Goal: Task Accomplishment & Management: Manage account settings

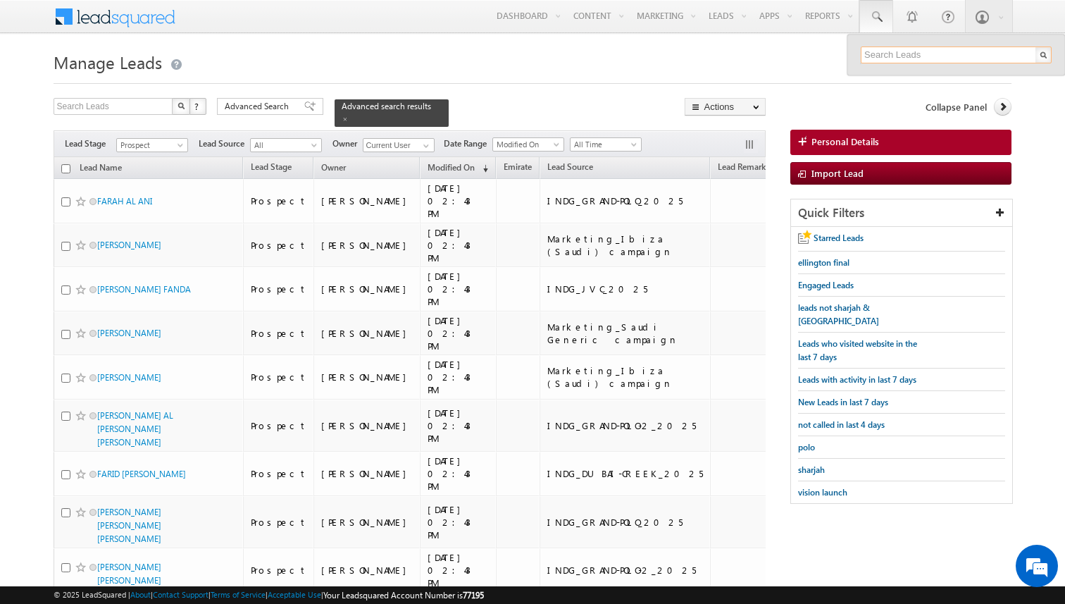
paste input "0501371105"
click at [870, 55] on input "0501371105" at bounding box center [956, 55] width 191 height 17
type input "501371105"
click at [1039, 74] on link at bounding box center [1039, 77] width 10 height 10
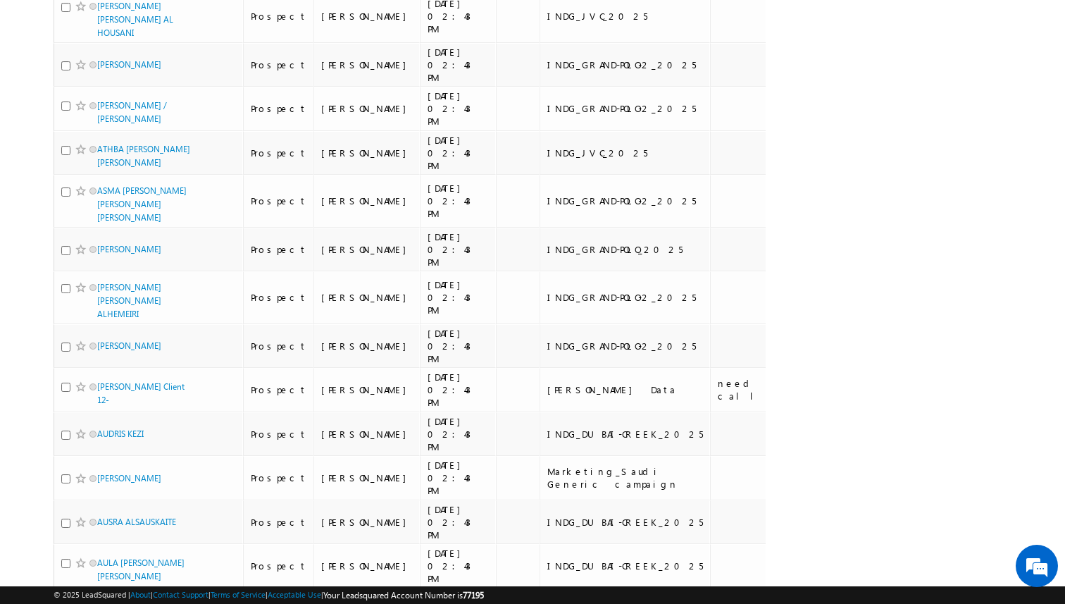
scroll to position [7166, 0]
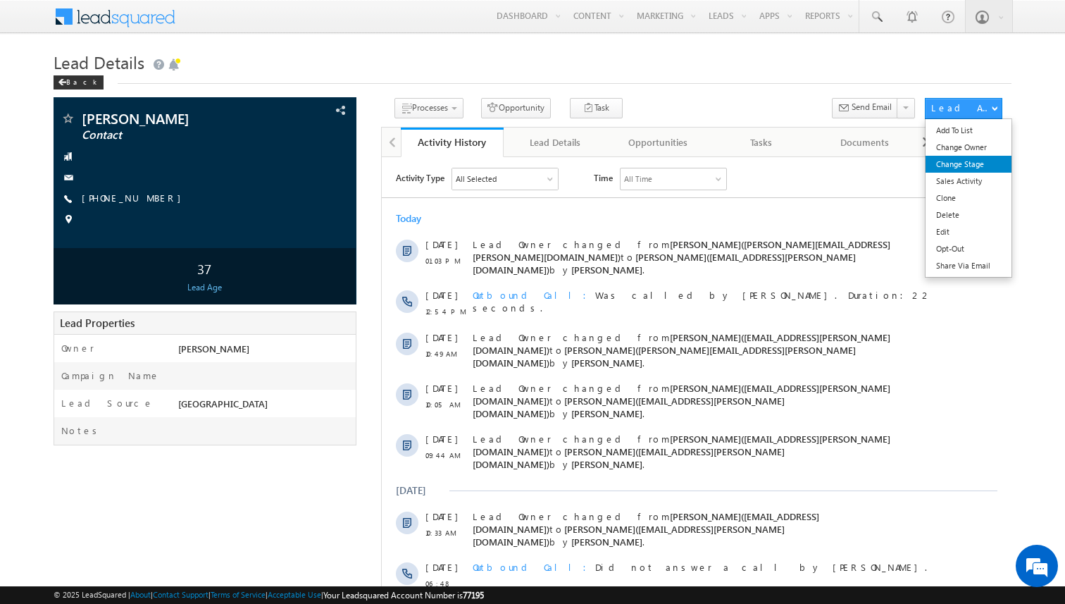
click at [973, 163] on link "Change Stage" at bounding box center [969, 164] width 86 height 17
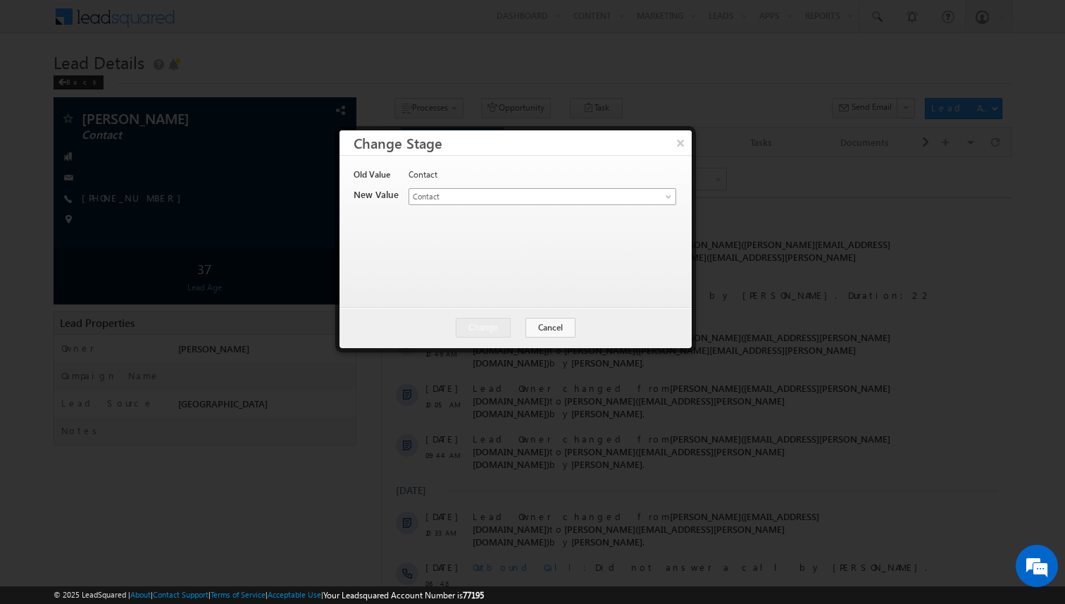
click at [519, 199] on span "Contact" at bounding box center [519, 196] width 220 height 13
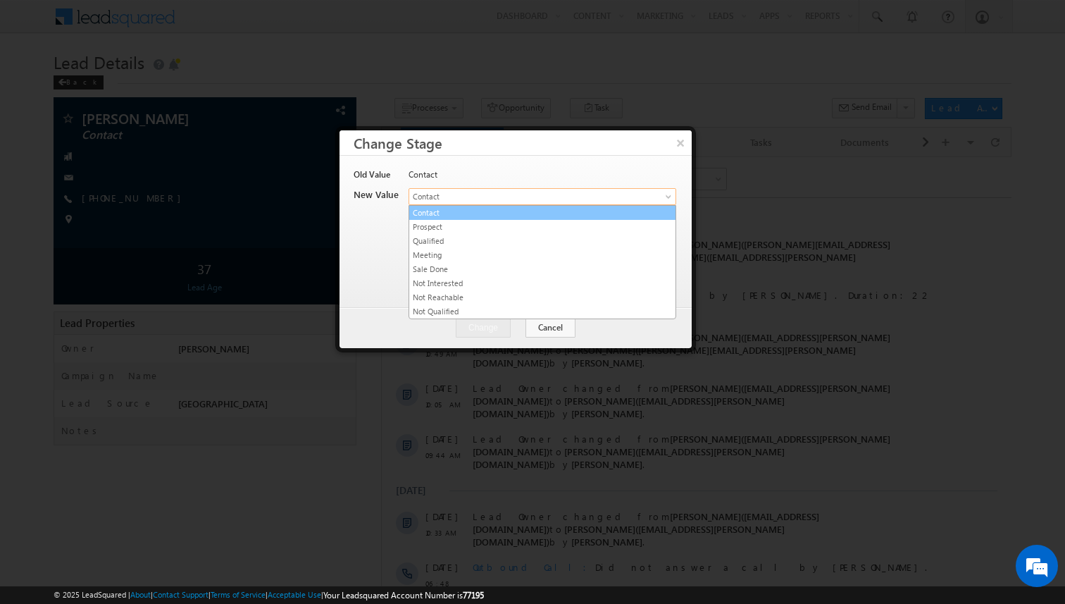
click at [486, 222] on link "Prospect" at bounding box center [542, 227] width 266 height 13
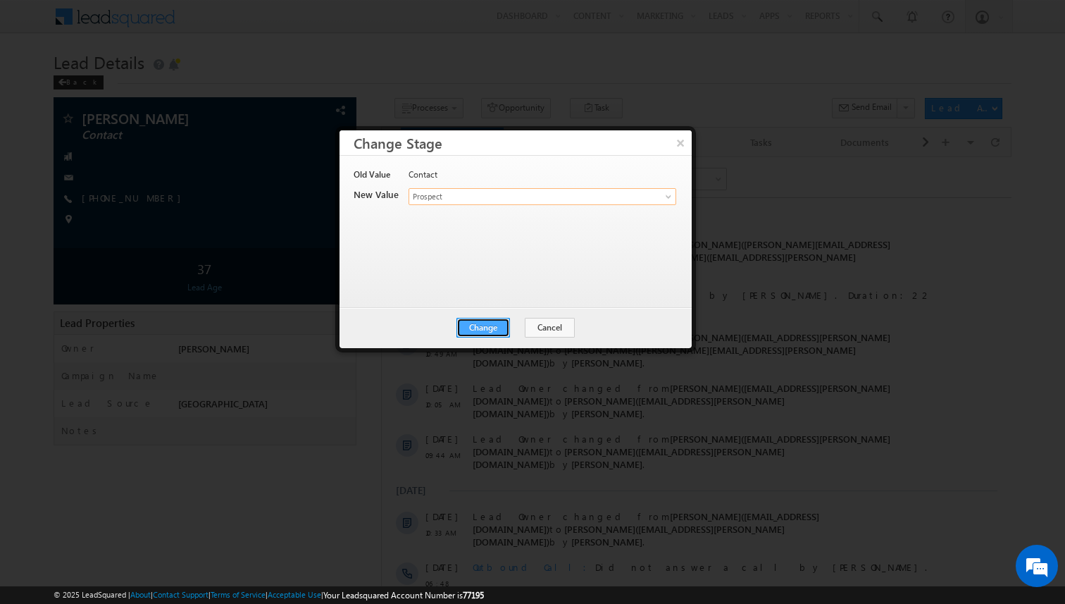
click at [487, 331] on button "Change" at bounding box center [484, 328] width 54 height 20
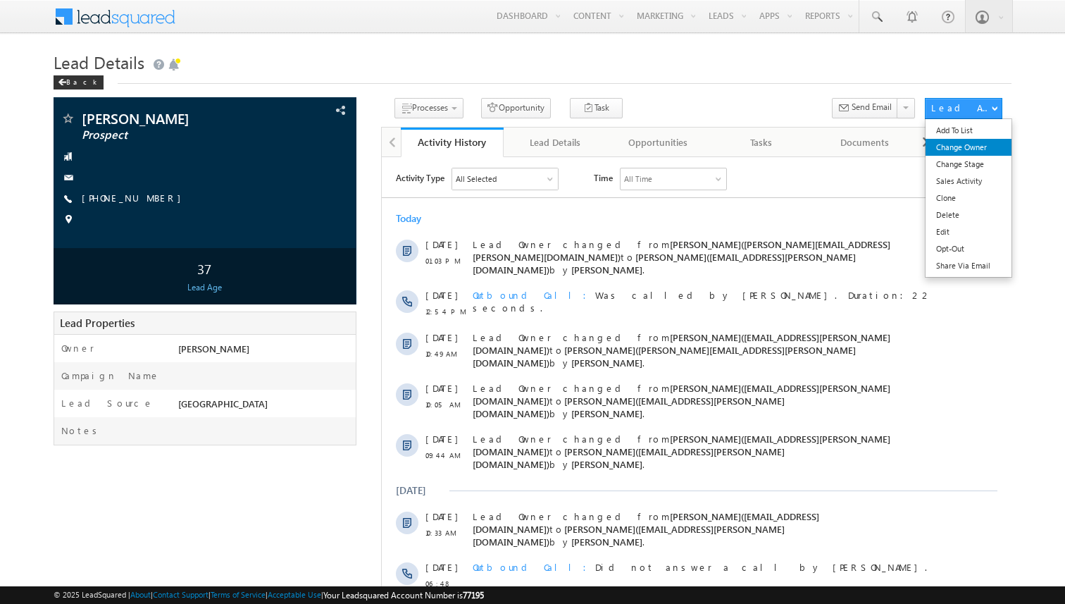
click at [962, 144] on link "Change Owner" at bounding box center [969, 147] width 86 height 17
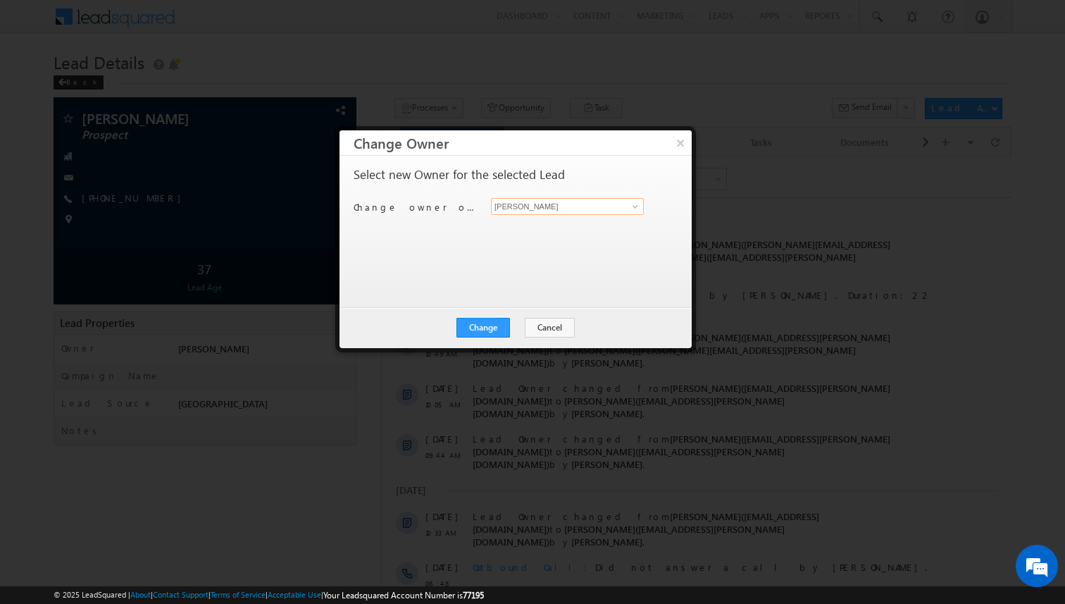
click at [563, 201] on input "[PERSON_NAME]" at bounding box center [567, 206] width 153 height 17
click at [542, 220] on link "[PERSON_NAME] [EMAIL_ADDRESS][PERSON_NAME][DOMAIN_NAME]" at bounding box center [567, 228] width 153 height 27
type input "Rahul Bhargav"
click at [490, 334] on button "Change" at bounding box center [484, 328] width 54 height 20
click at [513, 330] on button "Close" at bounding box center [517, 328] width 45 height 20
